Goal: Use online tool/utility: Utilize a website feature to perform a specific function

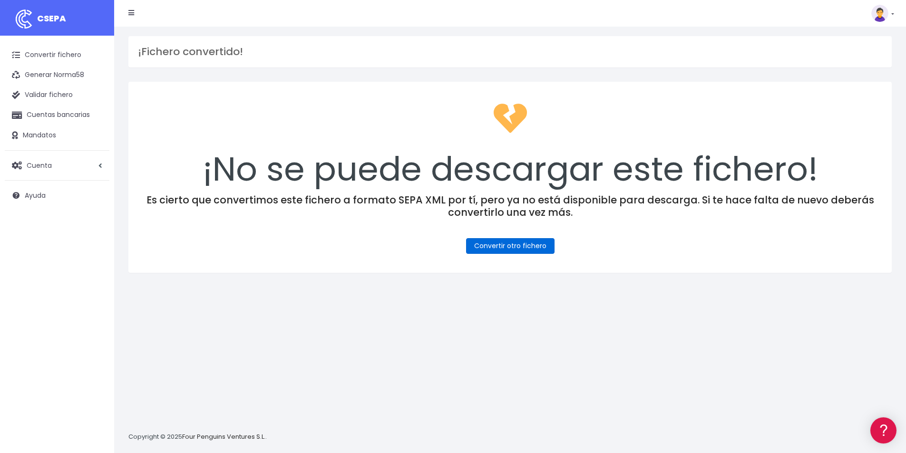
click at [500, 249] on link "Convertir otro fichero" at bounding box center [510, 246] width 88 height 16
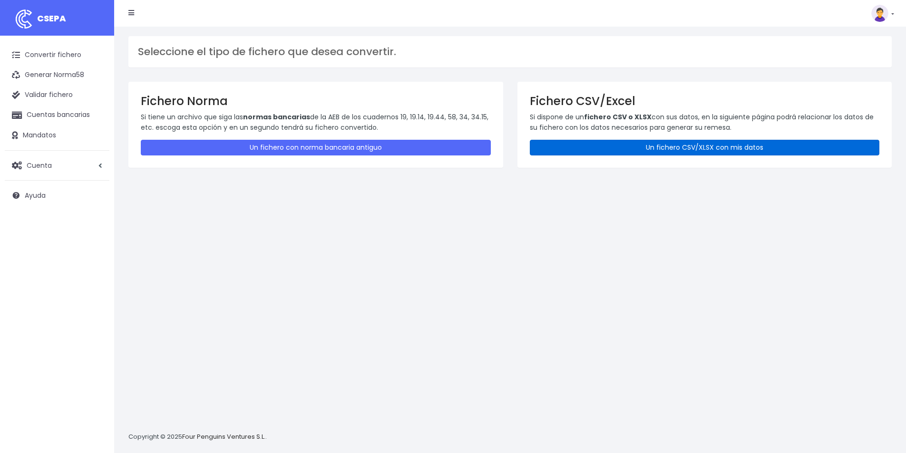
click at [662, 144] on link "Un fichero CSV/XLSX con mis datos" at bounding box center [705, 148] width 350 height 16
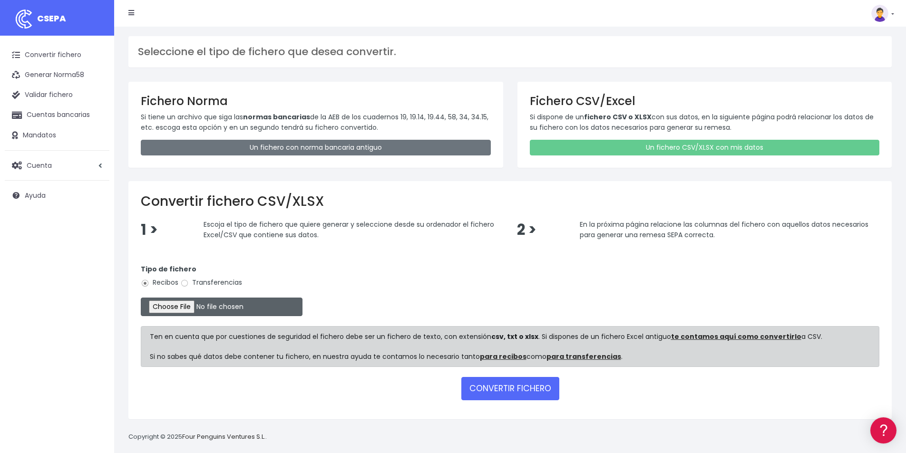
click at [210, 302] on input "file" at bounding box center [222, 307] width 162 height 19
type input "C:\fakepath\COBROS 29-09-25.xlsx"
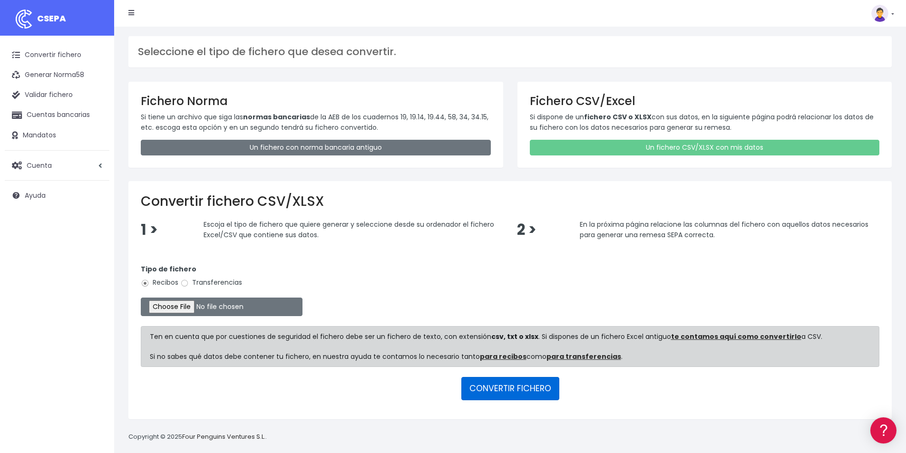
click at [491, 394] on button "CONVERTIR FICHERO" at bounding box center [510, 388] width 98 height 23
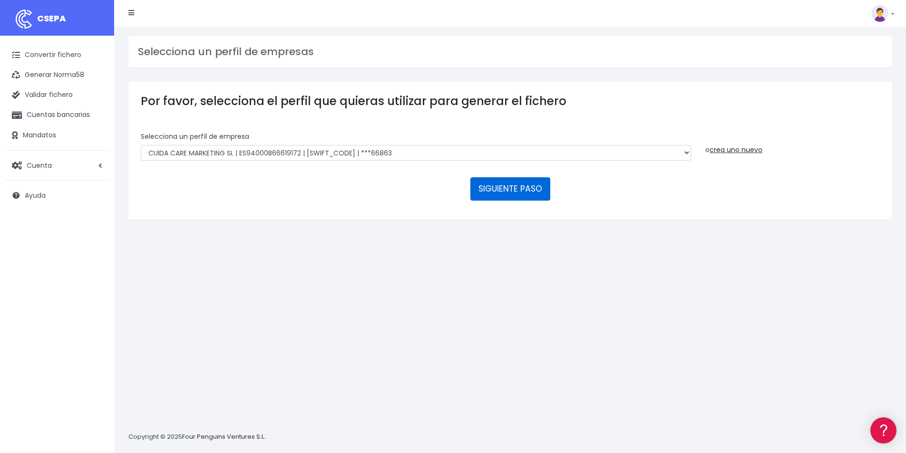
click at [511, 193] on button "SIGUIENTE PASO" at bounding box center [511, 188] width 80 height 23
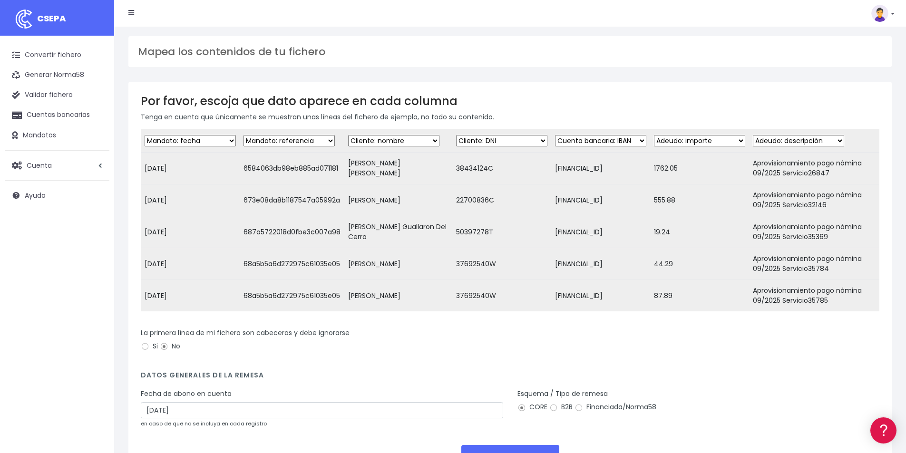
scroll to position [82, 0]
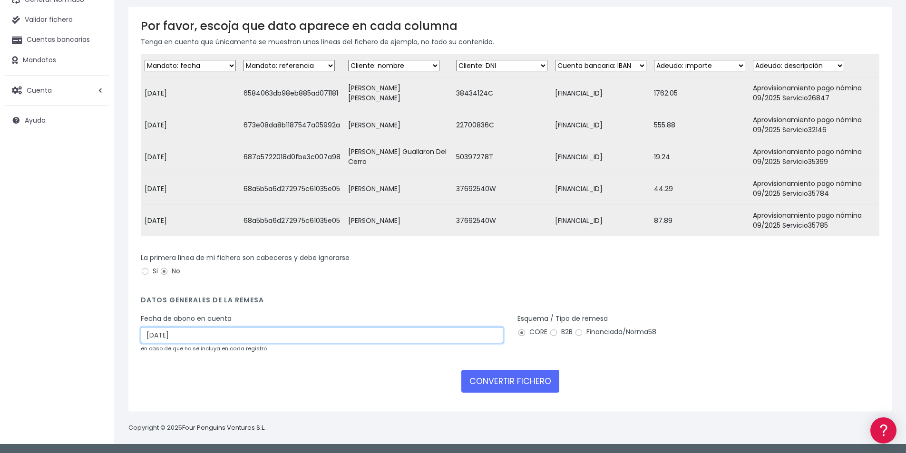
click at [183, 336] on input "01/10/2025" at bounding box center [322, 335] width 363 height 16
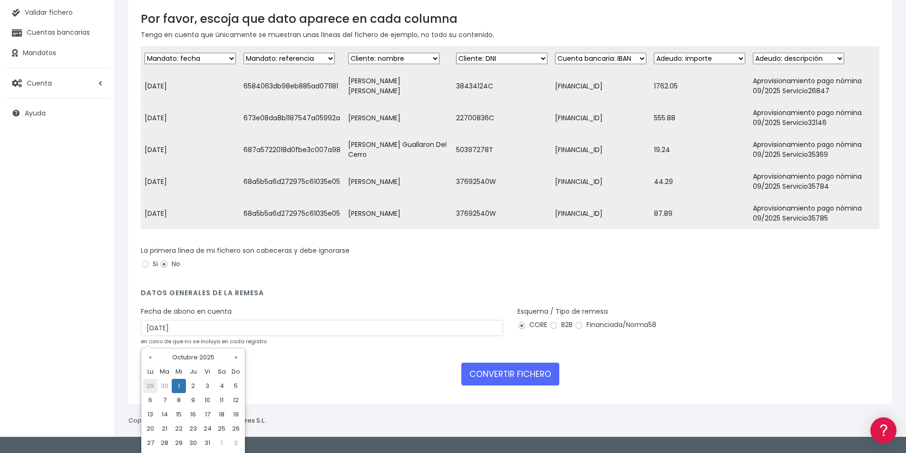
click at [148, 386] on td "29" at bounding box center [150, 386] width 14 height 14
type input "29/09/2025"
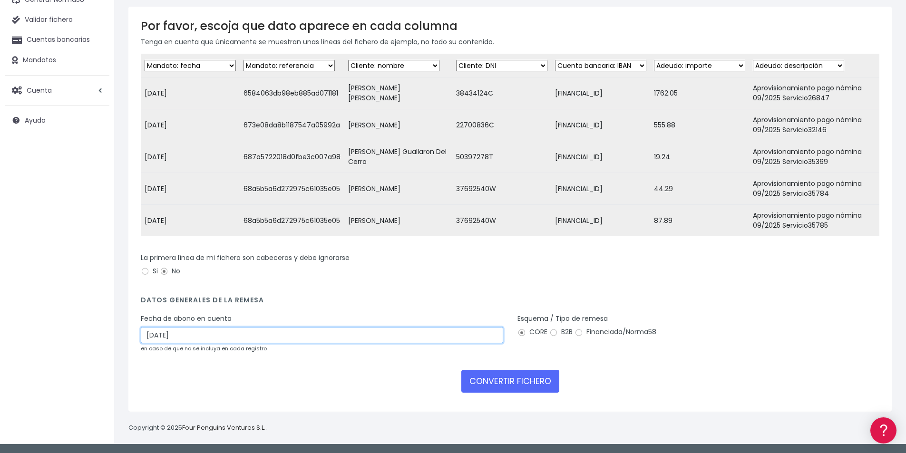
click at [218, 335] on input "[DATE]" at bounding box center [322, 335] width 363 height 16
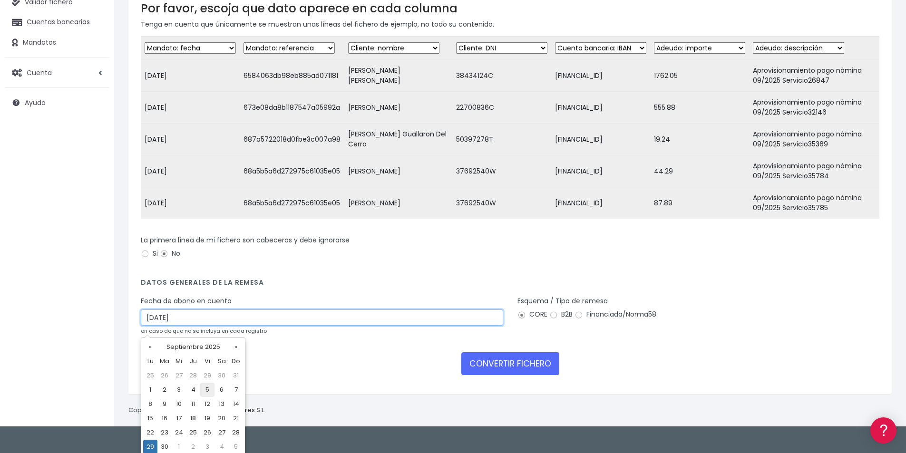
scroll to position [96, 0]
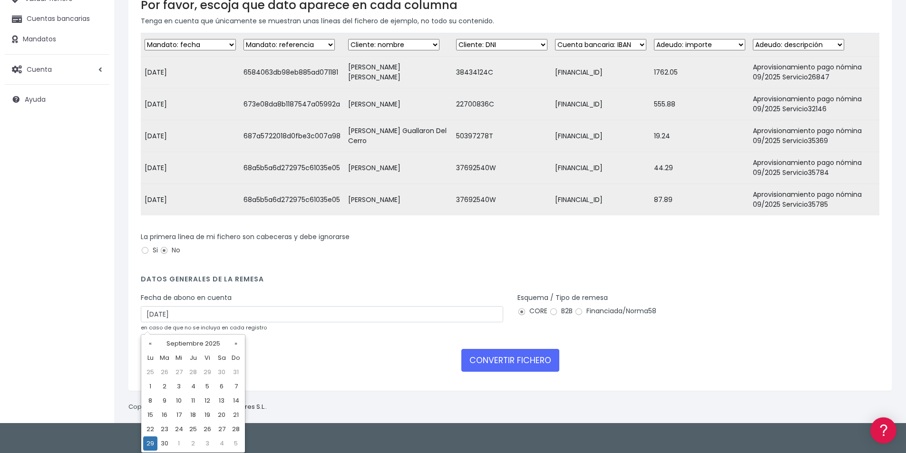
click at [152, 443] on td "29" at bounding box center [150, 444] width 14 height 14
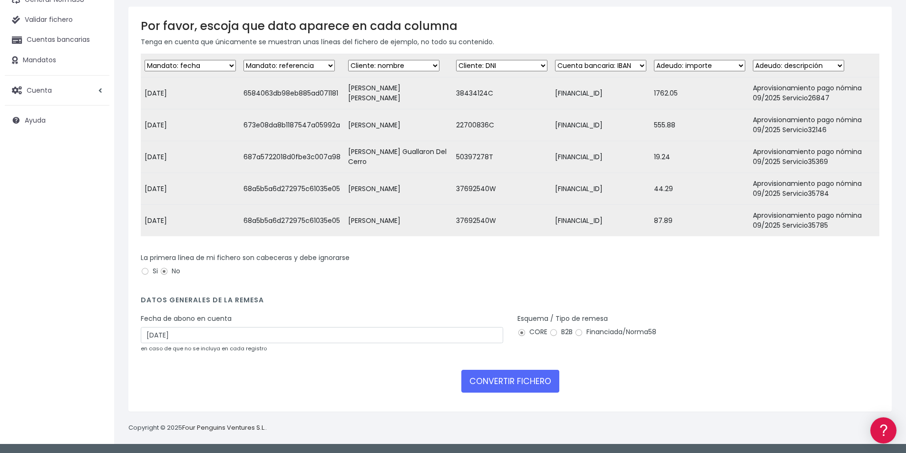
scroll to position [82, 0]
click at [534, 379] on button "CONVERTIR FICHERO" at bounding box center [510, 381] width 98 height 23
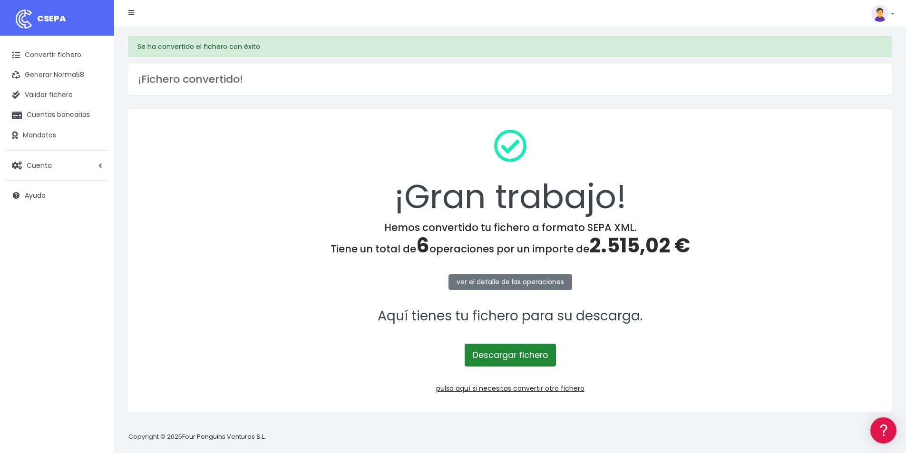
click at [498, 357] on link "Descargar fichero" at bounding box center [510, 355] width 91 height 23
click at [631, 244] on span "2.515,02 €" at bounding box center [639, 246] width 101 height 28
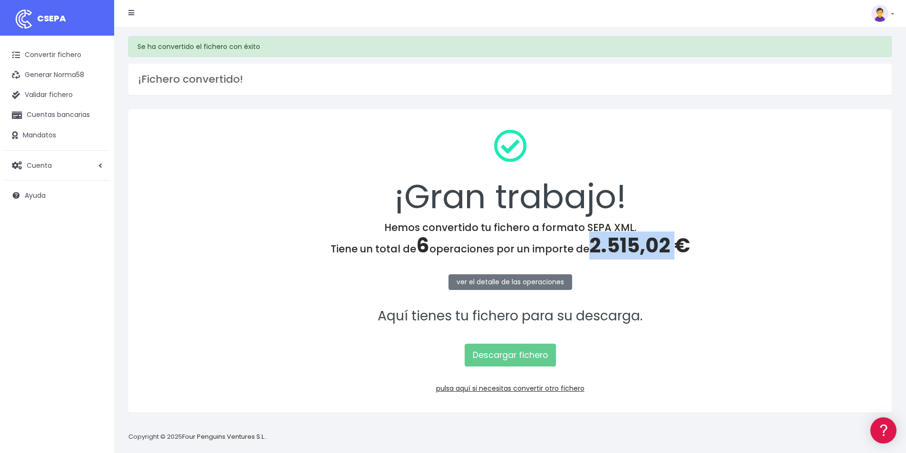
click at [631, 244] on span "2.515,02 €" at bounding box center [639, 246] width 101 height 28
copy span "2.515,02"
click at [557, 390] on link "pulsa aquí si necesitas convertir otro fichero" at bounding box center [510, 389] width 148 height 10
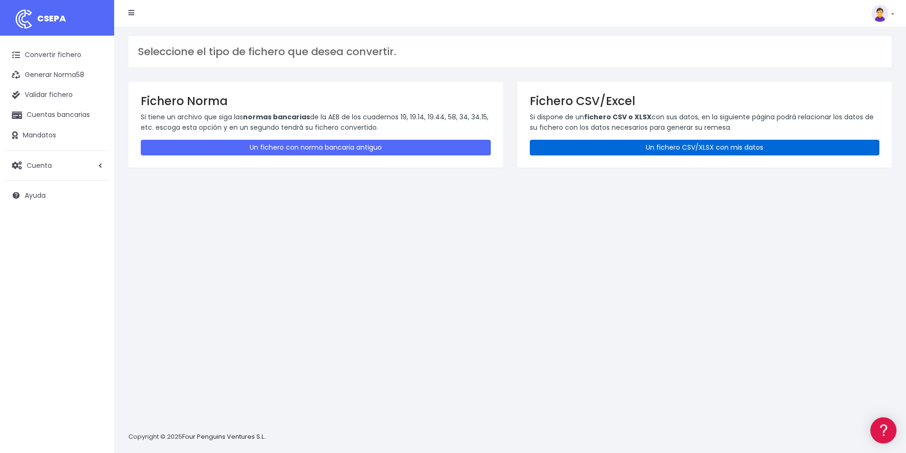
click at [638, 151] on link "Un fichero CSV/XLSX con mis datos" at bounding box center [705, 148] width 350 height 16
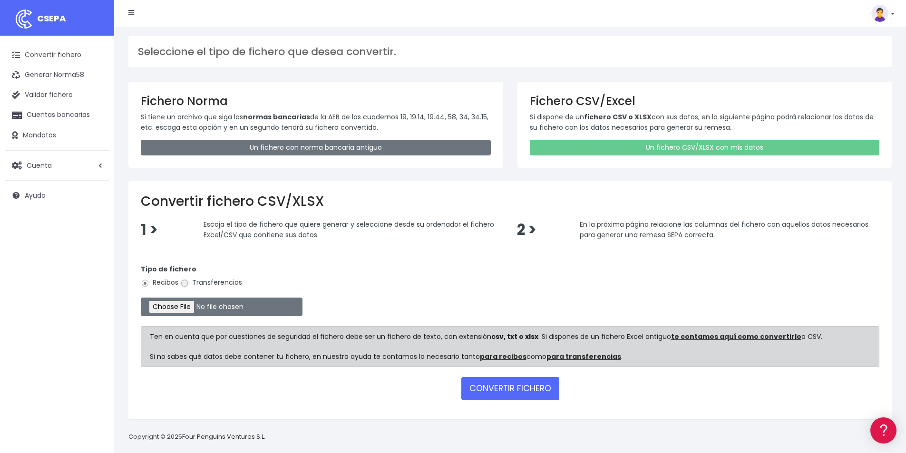
click at [186, 284] on input "Transferencias" at bounding box center [184, 283] width 9 height 9
radio input "true"
click at [209, 303] on input "file" at bounding box center [222, 307] width 162 height 19
type input "C:\fakepath\Remesa Devolución 29-09-25.xlsx"
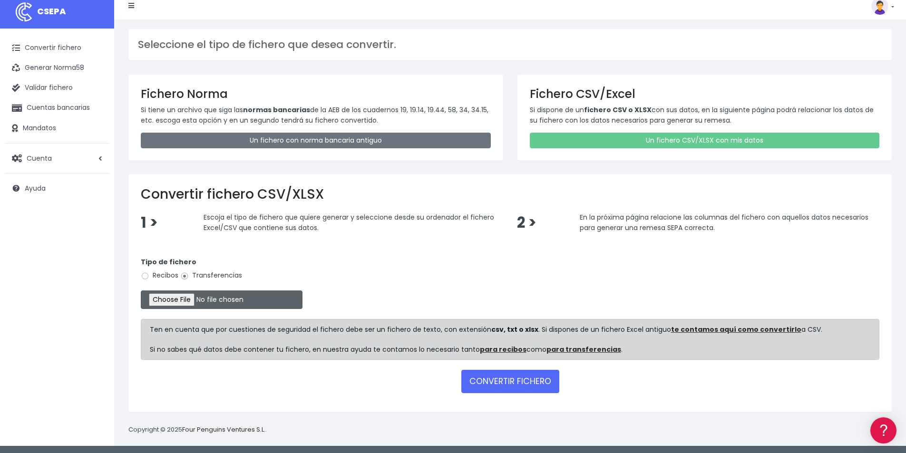
scroll to position [9, 0]
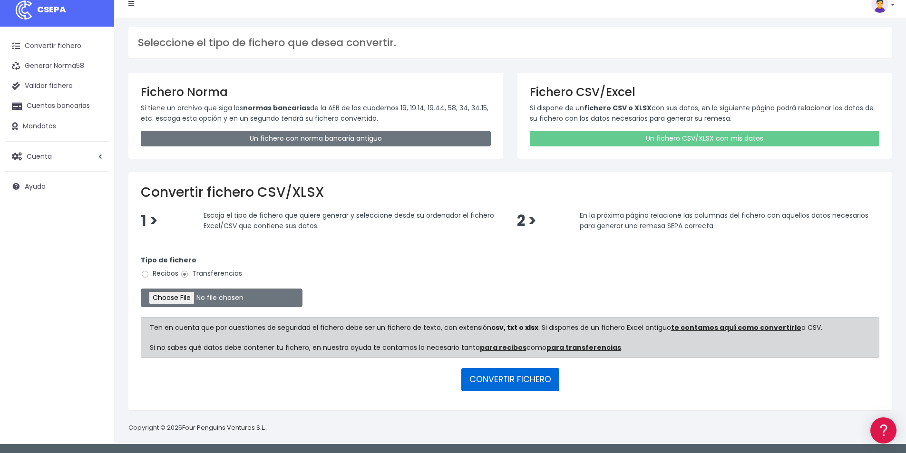
click at [506, 384] on button "CONVERTIR FICHERO" at bounding box center [510, 379] width 98 height 23
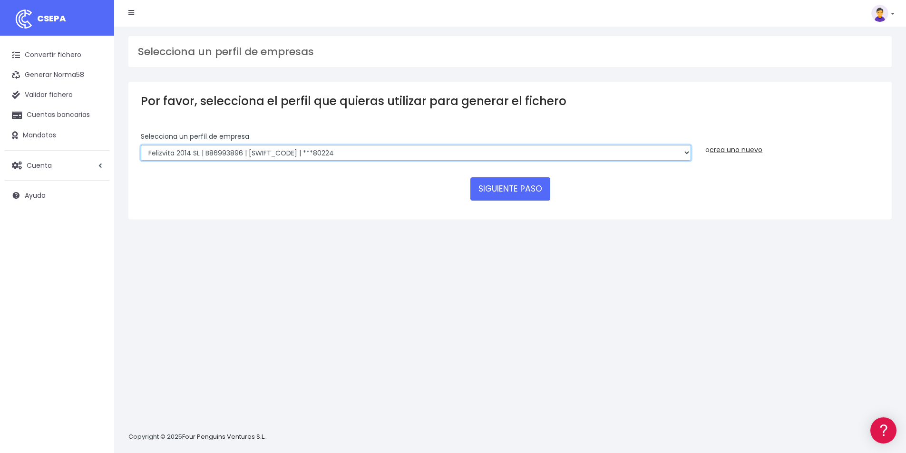
click at [348, 157] on select "Felizvita 2014 SL | B86993896 | CAIXESBBXXX | ***80224 Assisvita Asistencia S.L…" at bounding box center [416, 153] width 550 height 16
select select "1686"
click at [141, 145] on select "Felizvita 2014 SL | B86993896 | CAIXESBBXXX | ***80224 Assisvita Asistencia S.L…" at bounding box center [416, 153] width 550 height 16
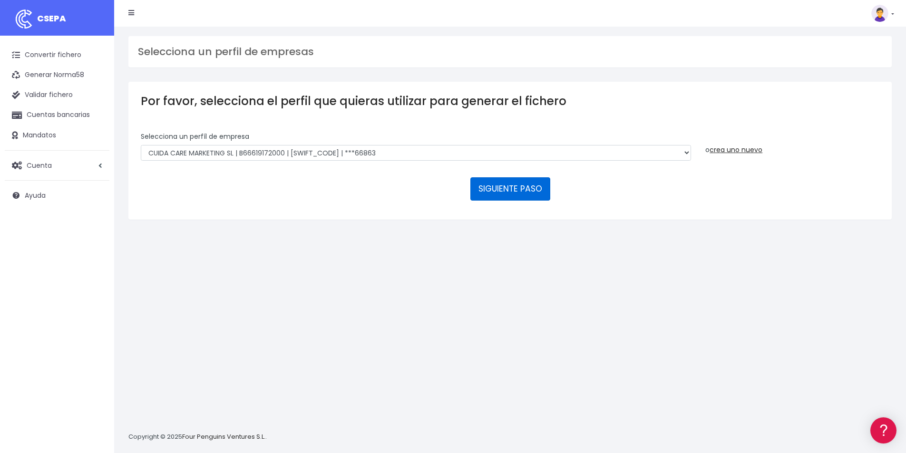
click at [515, 184] on button "SIGUIENTE PASO" at bounding box center [511, 188] width 80 height 23
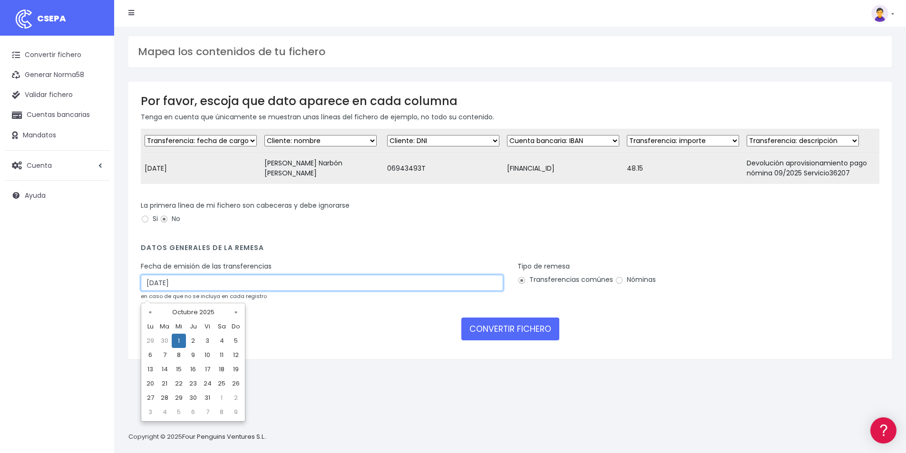
click at [252, 290] on input "[DATE]" at bounding box center [322, 283] width 363 height 16
click at [150, 339] on td "29" at bounding box center [150, 341] width 14 height 14
type input "[DATE]"
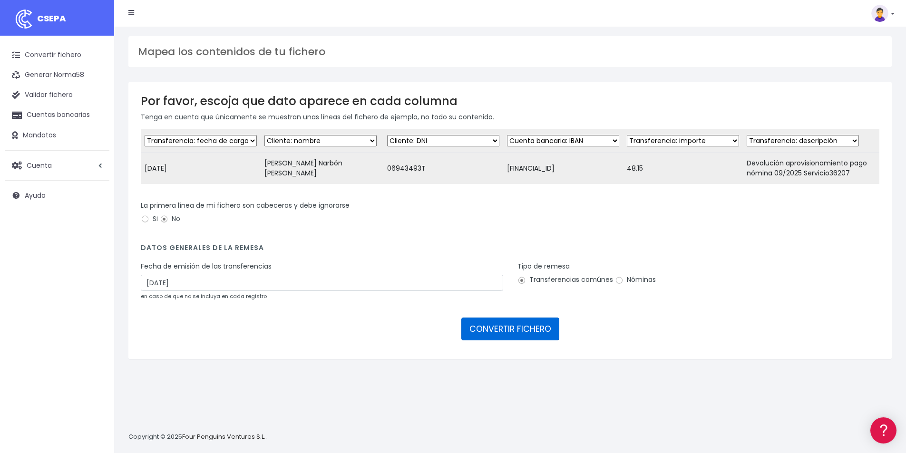
click at [530, 341] on button "CONVERTIR FICHERO" at bounding box center [510, 329] width 98 height 23
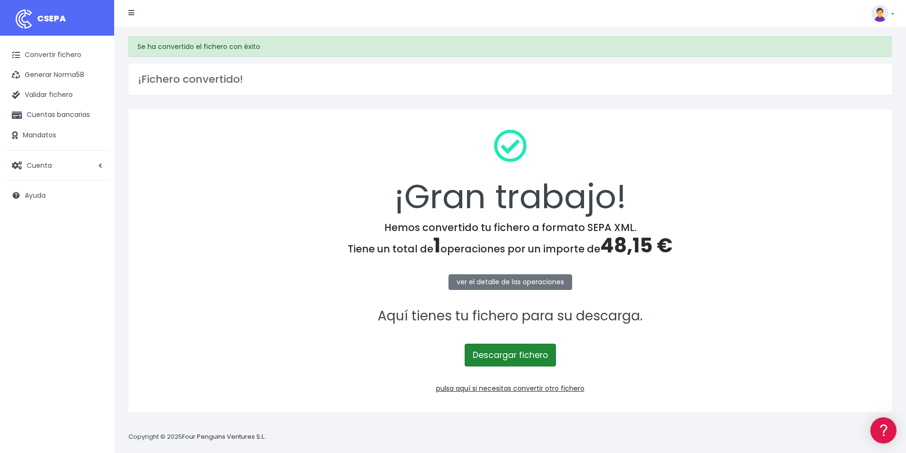
click at [517, 355] on link "Descargar fichero" at bounding box center [510, 355] width 91 height 23
click at [628, 246] on span "48,15 €" at bounding box center [636, 246] width 72 height 28
copy span "48,15"
click at [574, 390] on link "pulsa aquí si necesitas convertir otro fichero" at bounding box center [510, 389] width 148 height 10
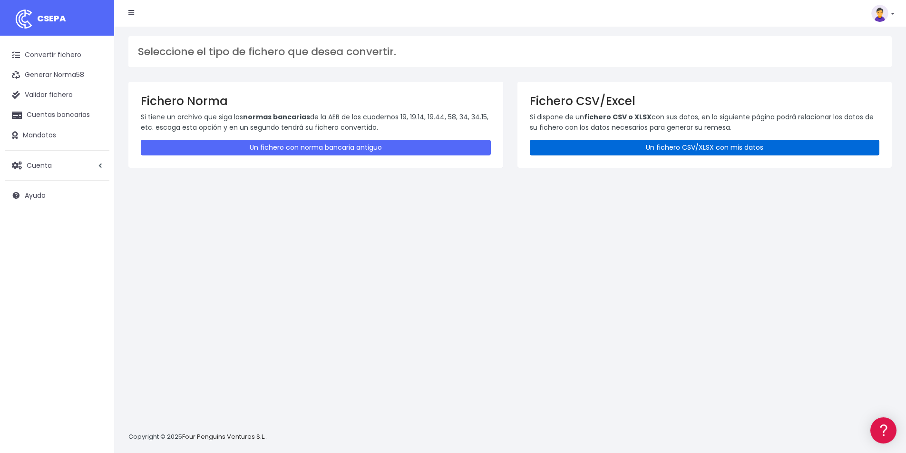
click at [692, 148] on link "Un fichero CSV/XLSX con mis datos" at bounding box center [705, 148] width 350 height 16
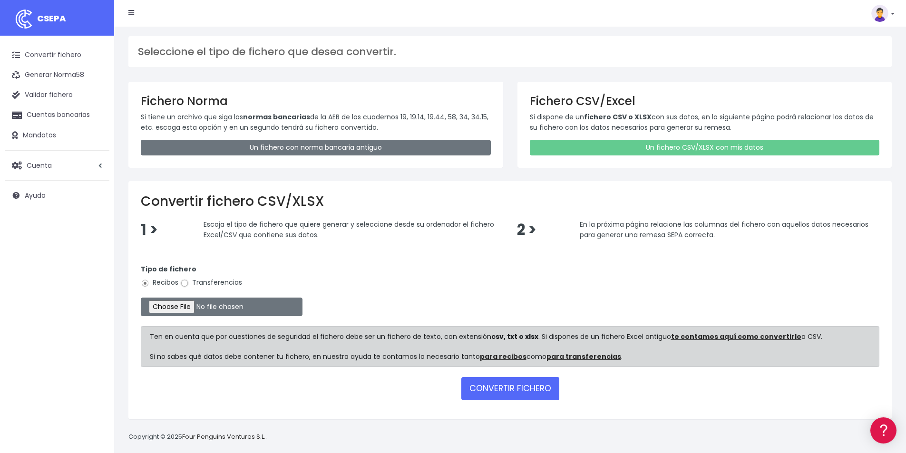
click at [185, 284] on input "Transferencias" at bounding box center [184, 283] width 9 height 9
radio input "true"
click at [208, 309] on input "file" at bounding box center [222, 307] width 162 height 19
type input "C:\fakepath\PAGOS 29-09-25.xlsx"
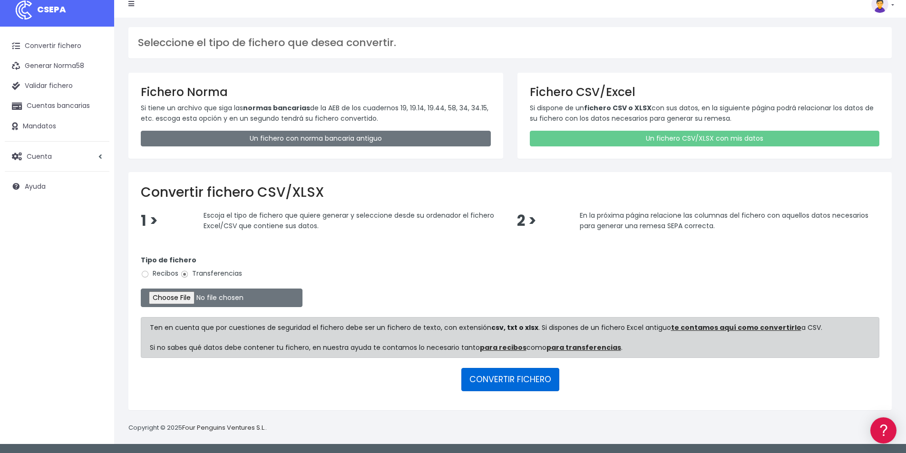
click at [520, 380] on button "CONVERTIR FICHERO" at bounding box center [510, 379] width 98 height 23
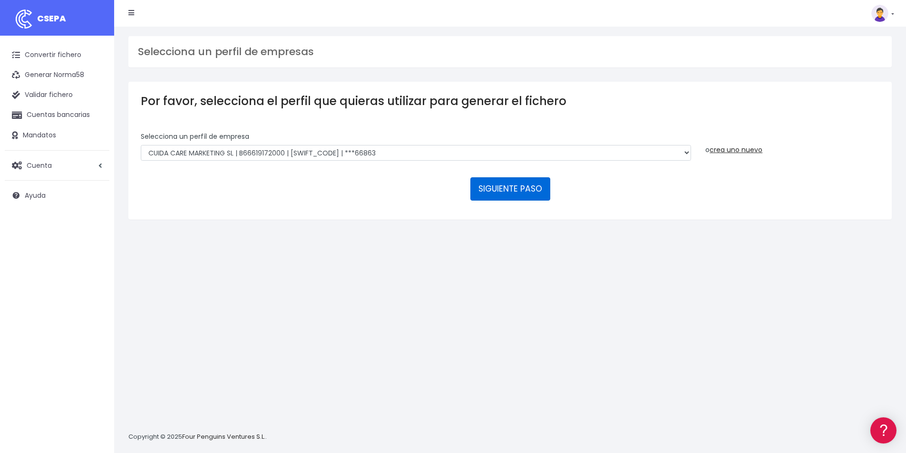
click at [523, 193] on button "SIGUIENTE PASO" at bounding box center [511, 188] width 80 height 23
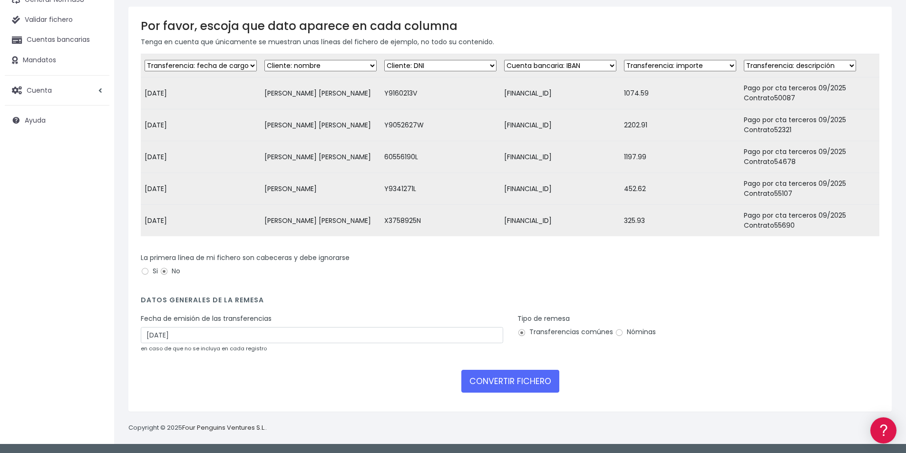
scroll to position [82, 0]
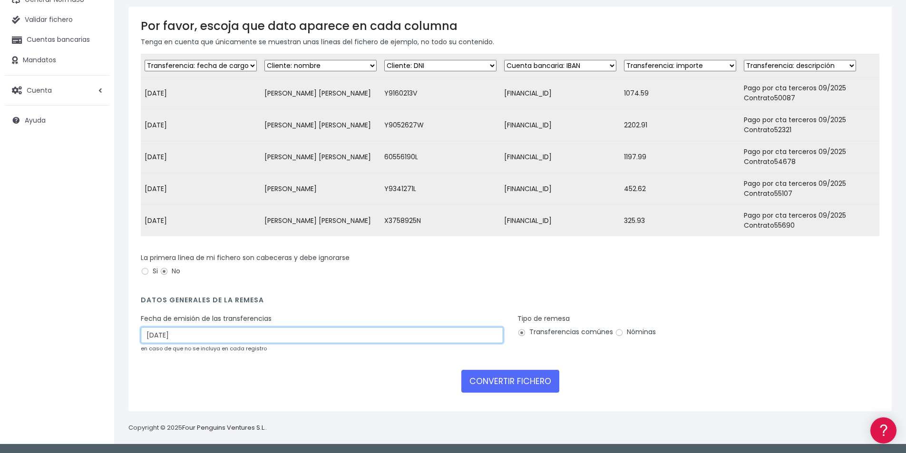
click at [183, 335] on input "[DATE]" at bounding box center [322, 335] width 363 height 16
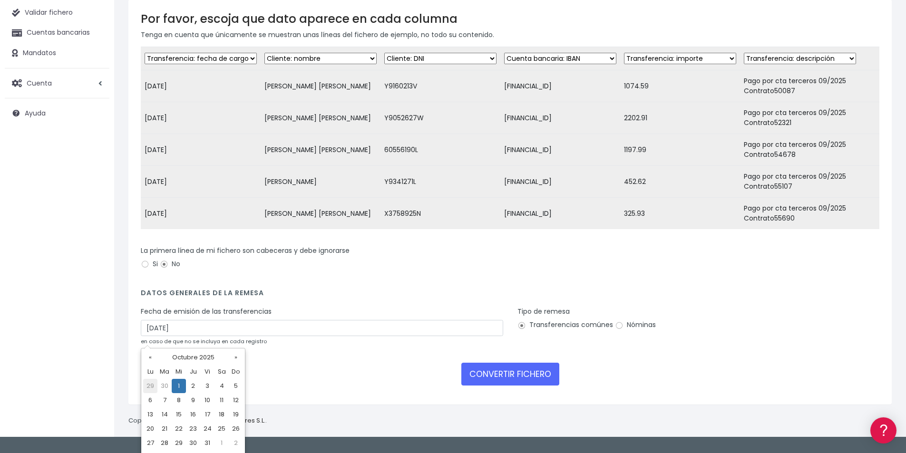
click at [154, 387] on td "29" at bounding box center [150, 386] width 14 height 14
type input "[DATE]"
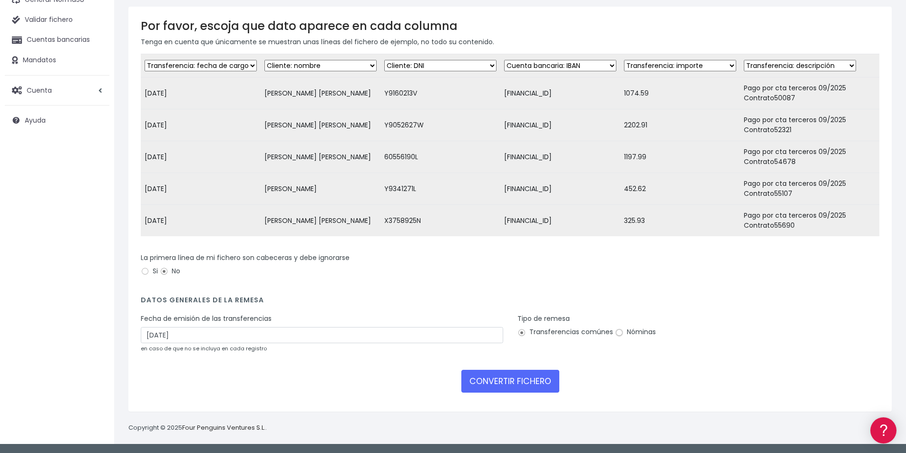
click at [617, 332] on input "Nóminas" at bounding box center [619, 333] width 9 height 9
radio input "true"
click at [500, 380] on button "CONVERTIR FICHERO" at bounding box center [510, 381] width 98 height 23
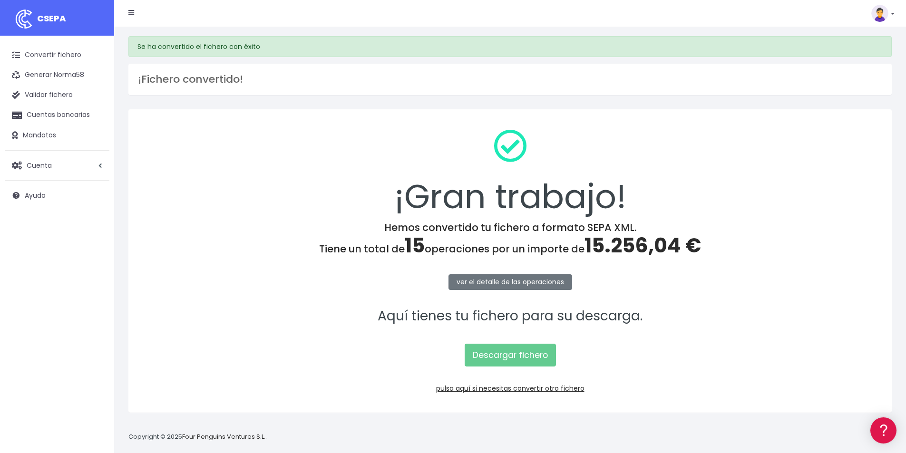
scroll to position [9, 0]
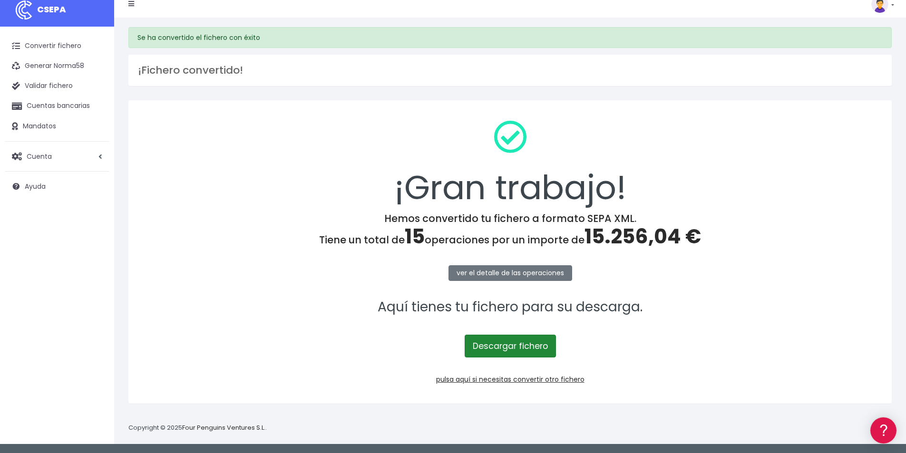
click at [506, 346] on link "Descargar fichero" at bounding box center [510, 346] width 91 height 23
click at [637, 239] on span "15.256,04 €" at bounding box center [643, 237] width 117 height 28
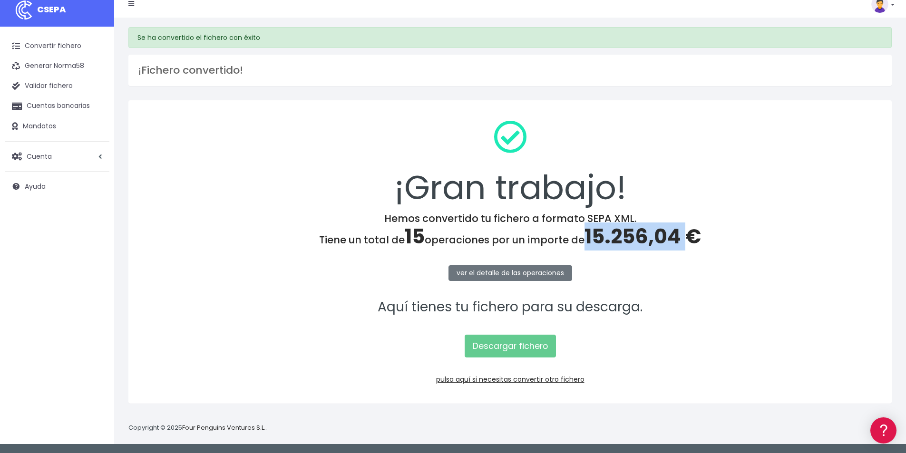
click at [637, 239] on span "15.256,04 €" at bounding box center [643, 237] width 117 height 28
copy span "15.256,04"
